Goal: Navigation & Orientation: Find specific page/section

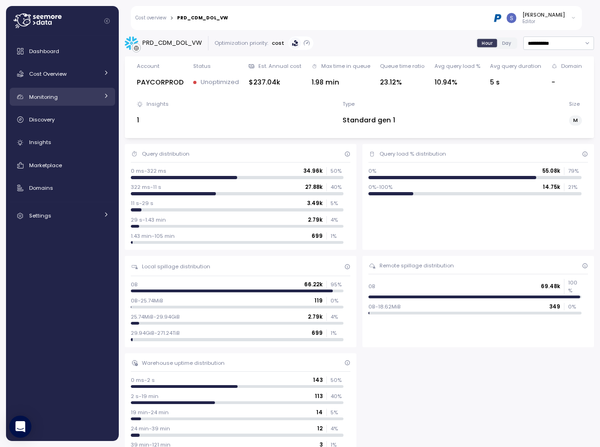
scroll to position [771, 0]
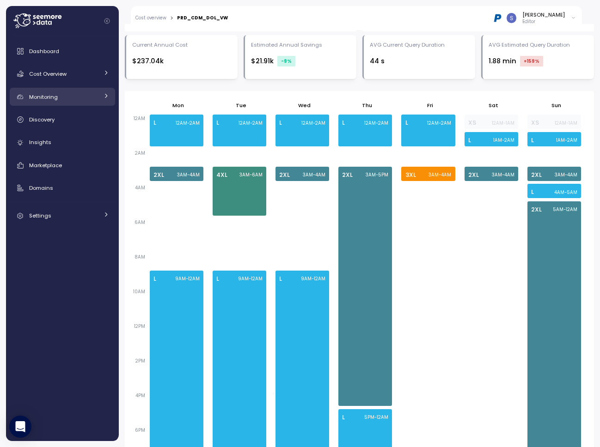
click at [62, 99] on div "Monitoring" at bounding box center [63, 96] width 69 height 9
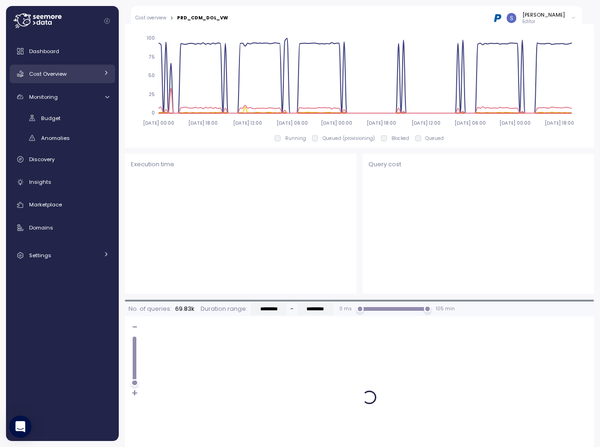
click at [97, 75] on div "Cost Overview" at bounding box center [63, 73] width 69 height 9
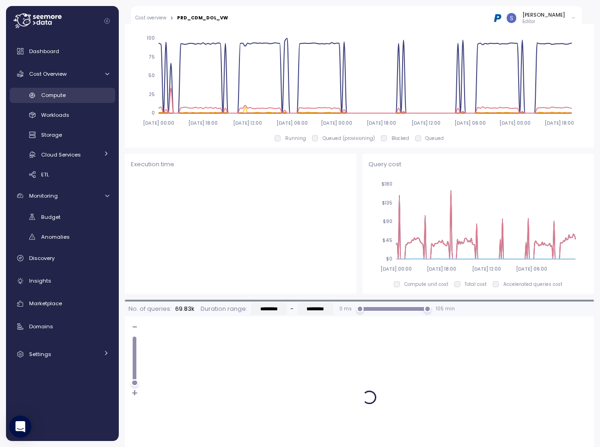
scroll to position [170, 0]
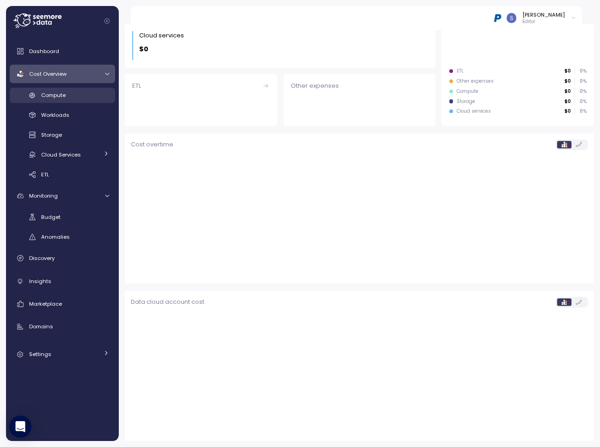
click at [67, 96] on div "Compute" at bounding box center [75, 95] width 68 height 9
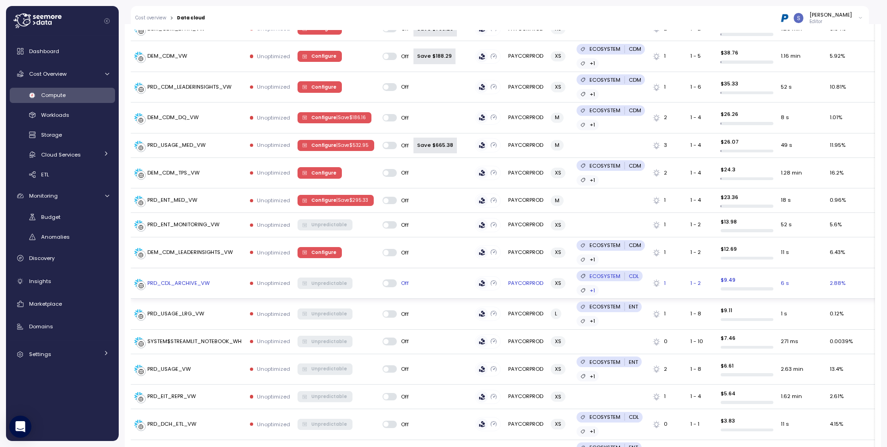
scroll to position [1151, 0]
